Goal: Communication & Community: Answer question/provide support

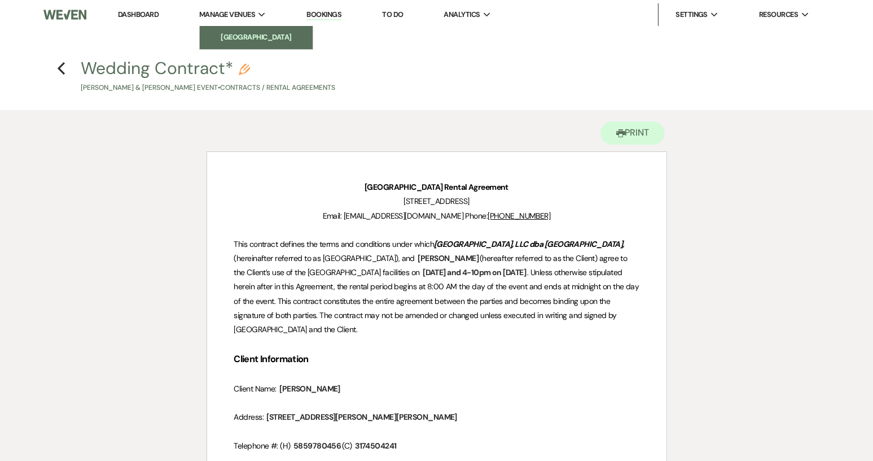
click at [251, 35] on li "[GEOGRAPHIC_DATA]" at bounding box center [256, 37] width 102 height 11
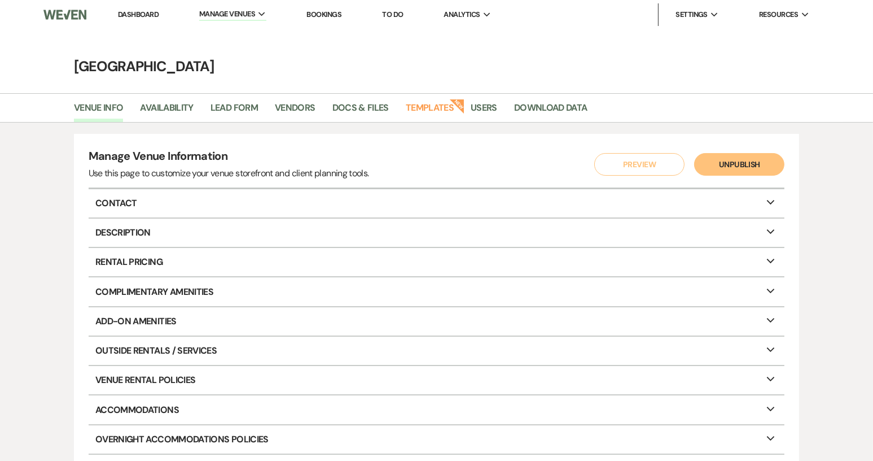
click at [146, 16] on link "Dashboard" at bounding box center [138, 15] width 41 height 10
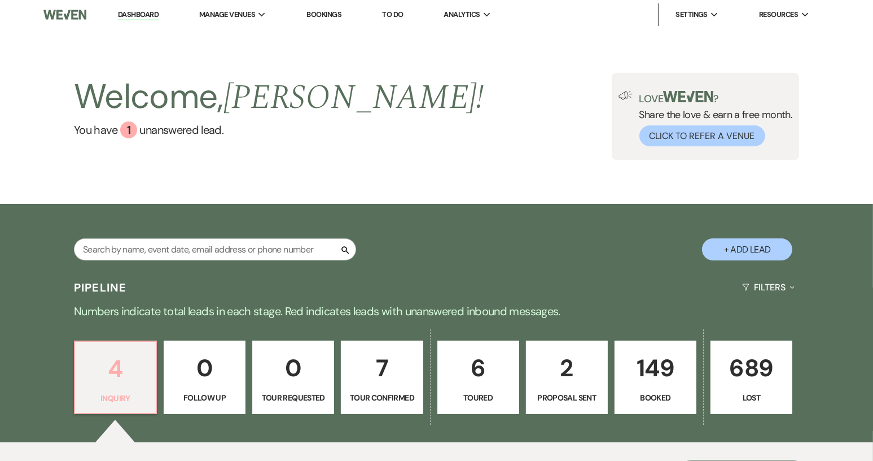
click at [143, 383] on p "4" at bounding box center [115, 368] width 67 height 38
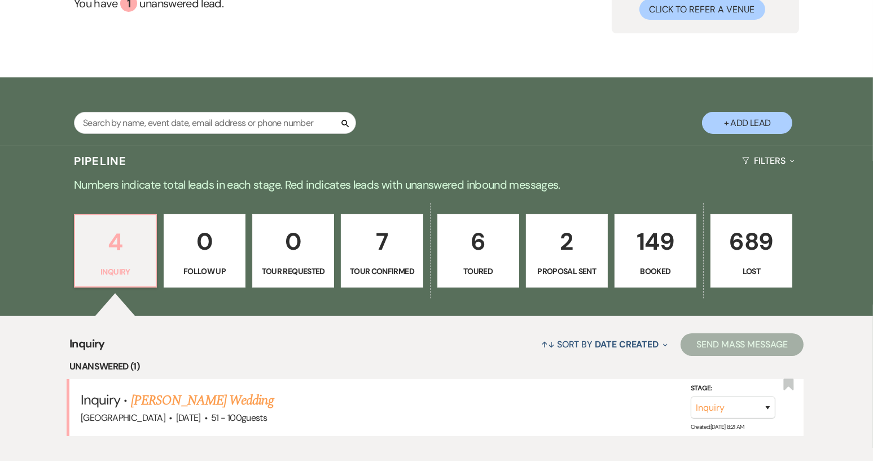
scroll to position [282, 0]
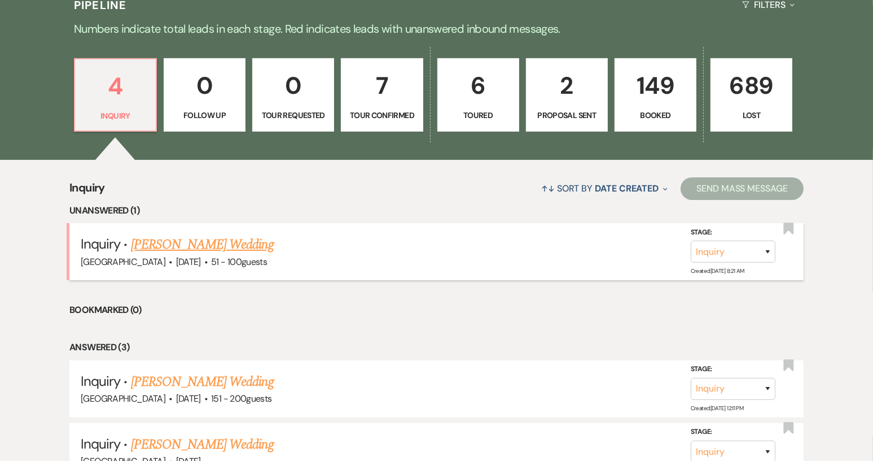
click at [185, 240] on link "[PERSON_NAME] Wedding" at bounding box center [202, 244] width 143 height 20
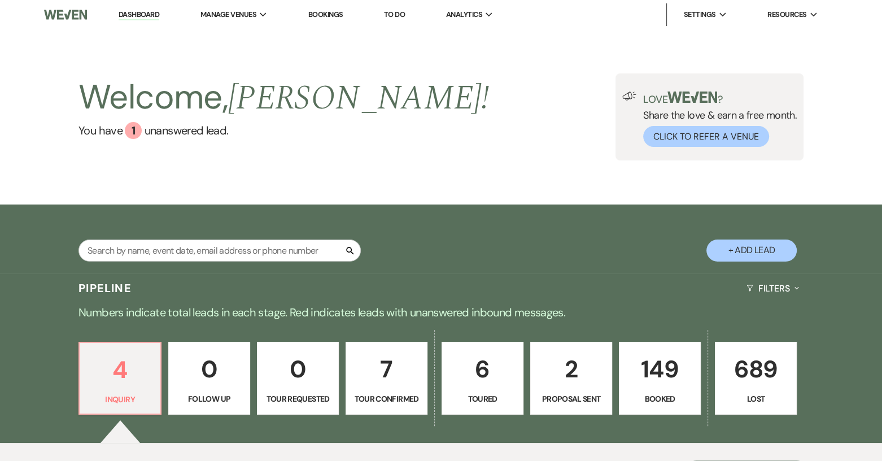
select select "2"
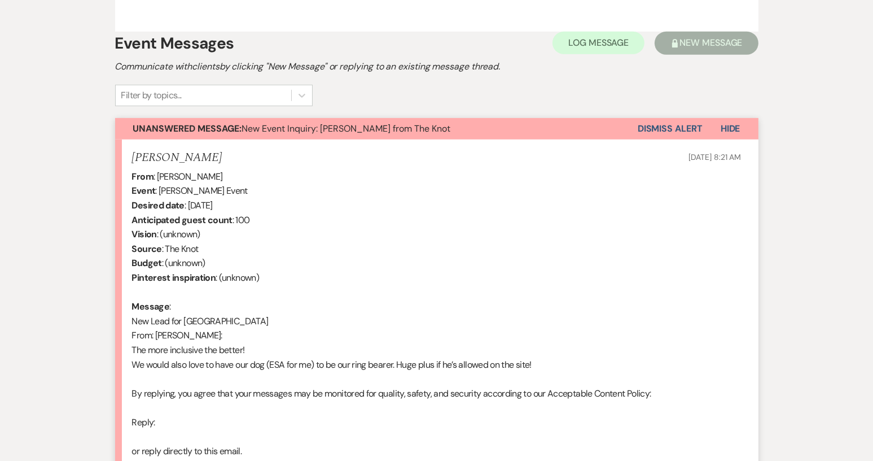
scroll to position [790, 0]
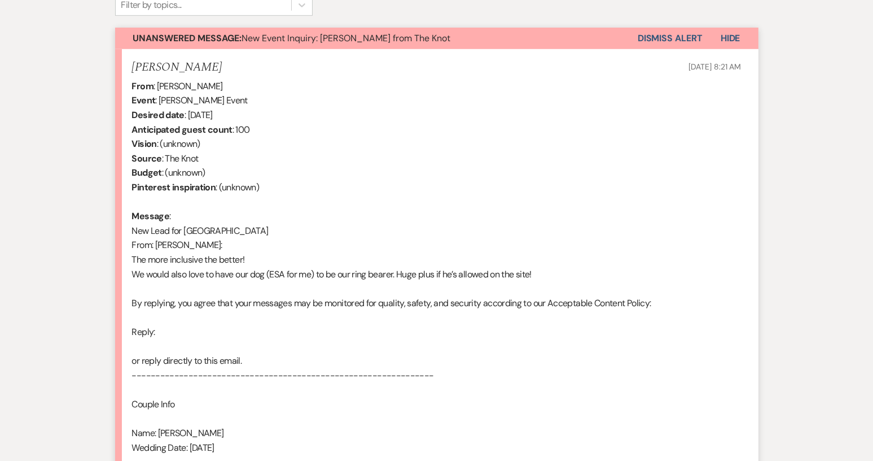
drag, startPoint x: 158, startPoint y: 71, endPoint x: 208, endPoint y: 71, distance: 50.2
click at [208, 79] on div "From : [PERSON_NAME] Event : [PERSON_NAME] Event Desired date : [DATE] Anticipa…" at bounding box center [437, 332] width 610 height 506
copy div "[PERSON_NAME]"
